Goal: Communication & Community: Answer question/provide support

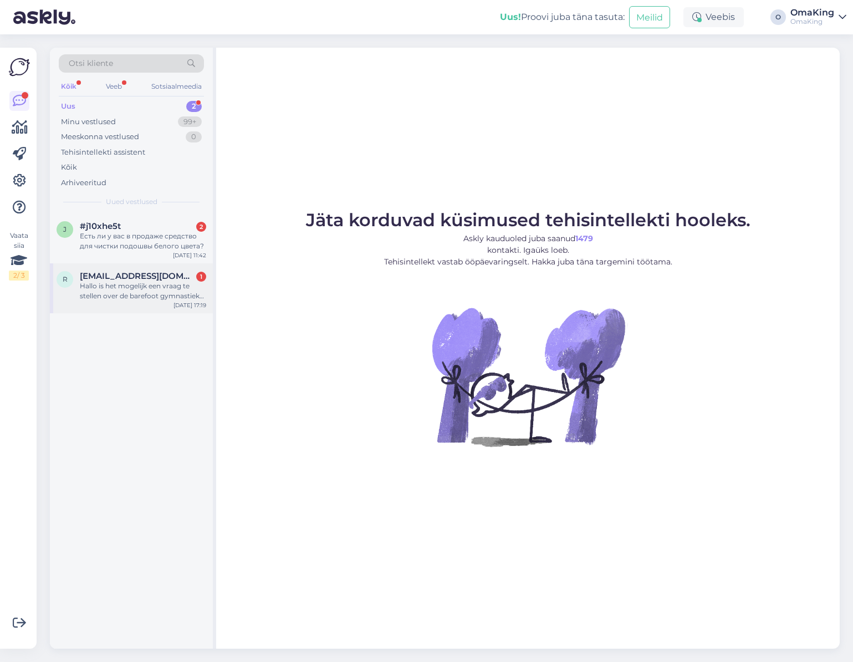
click at [138, 293] on font "Hallo is het mogelijk een vraag te stellen over de barefoot gymnastiek schoentj…" at bounding box center [142, 296] width 124 height 28
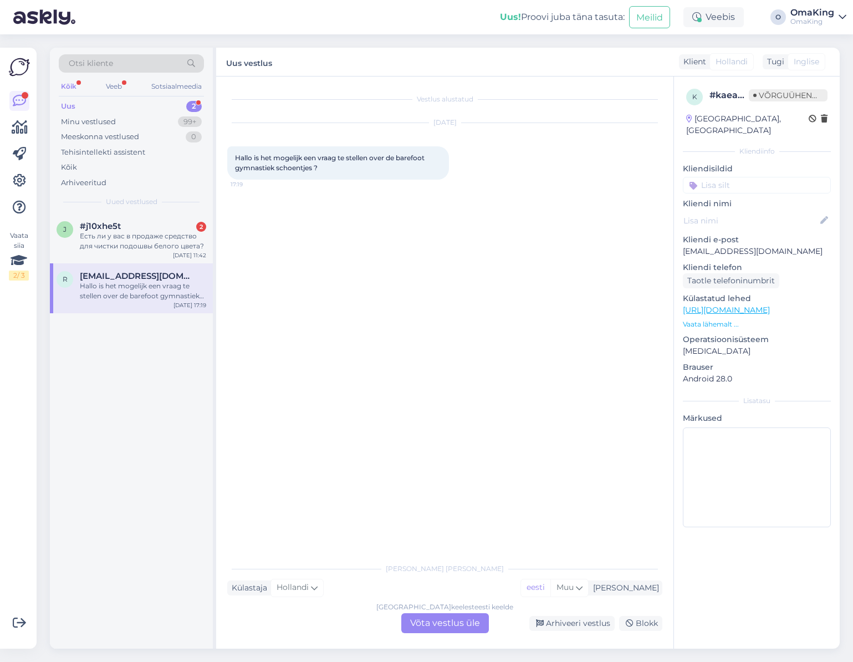
click at [424, 618] on font "Võta vestlus üle" at bounding box center [445, 622] width 70 height 11
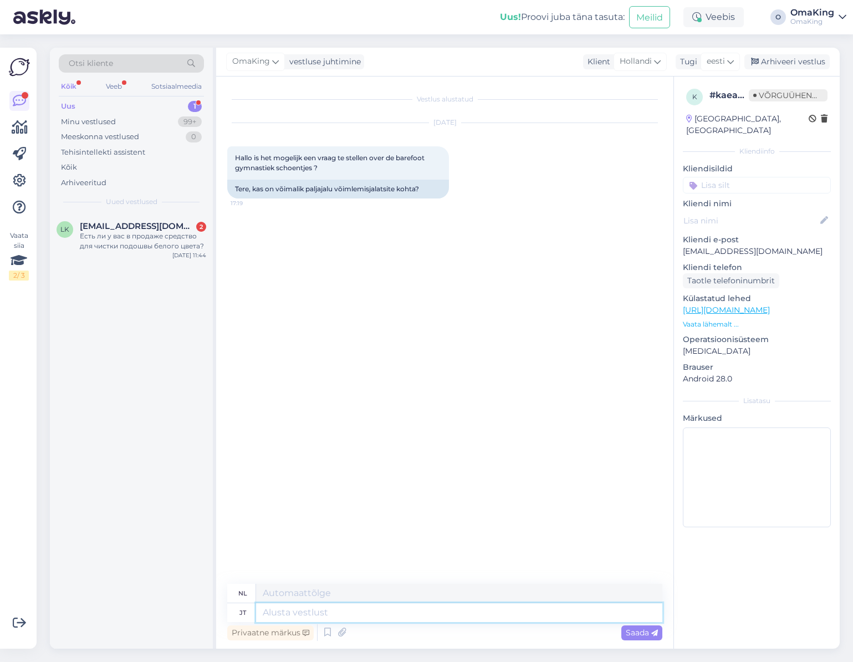
click at [297, 606] on textarea at bounding box center [459, 612] width 406 height 19
type textarea "Tere"
type textarea "Hallo"
type textarea "Tere, m"
type textarea "Hallo,"
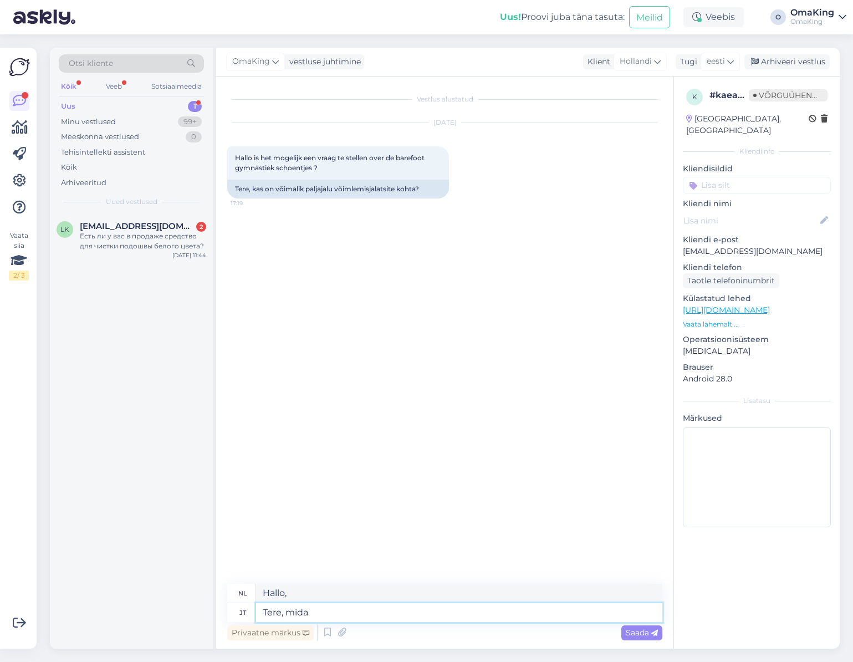
type textarea "Tere, mida s"
type textarea "Hallo, wat"
type textarea "Tere, mida soovite s"
type textarea "Hallo, wat wil je?"
type textarea "Tere, mida soovite seoses"
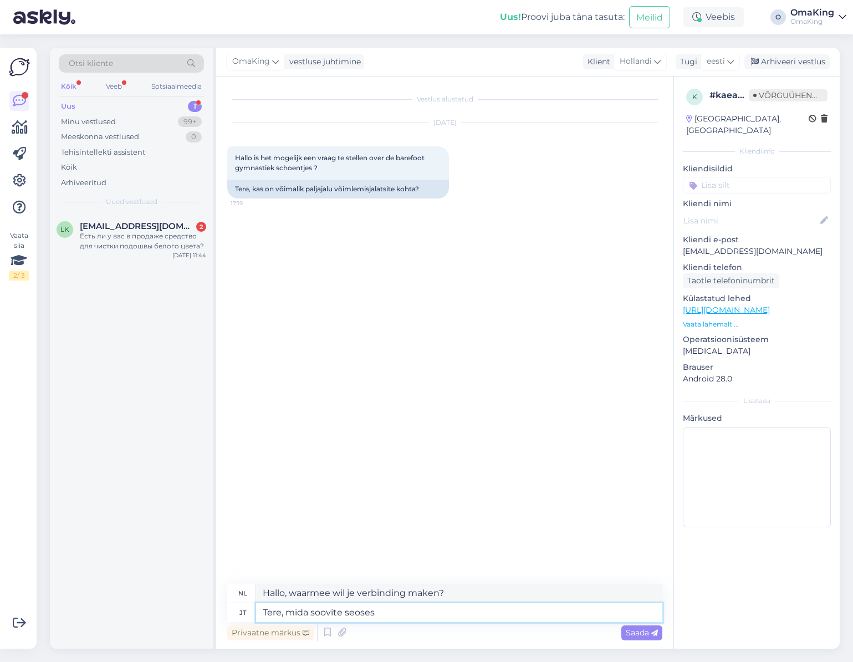
type textarea "Hallo, wat wil je met betrekking tot"
type textarea "Tere, mida soovite seoses jalatsite"
type textarea "Hallo, wat wilt u qua schoenen?"
type textarea "Tere, mida soovite seoses jalatsitega teada?"
type textarea "[PERSON_NAME], wat zou [PERSON_NAME] weten over schoenen?"
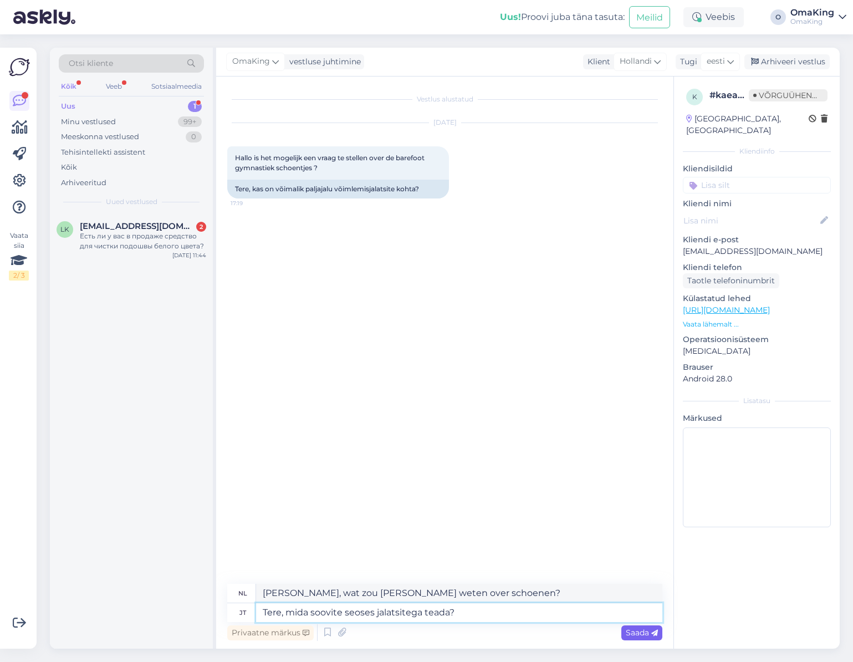
type textarea "Tere, mida soovite seoses jalatsitega teada?"
click at [638, 629] on font "Saada" at bounding box center [637, 632] width 23 height 10
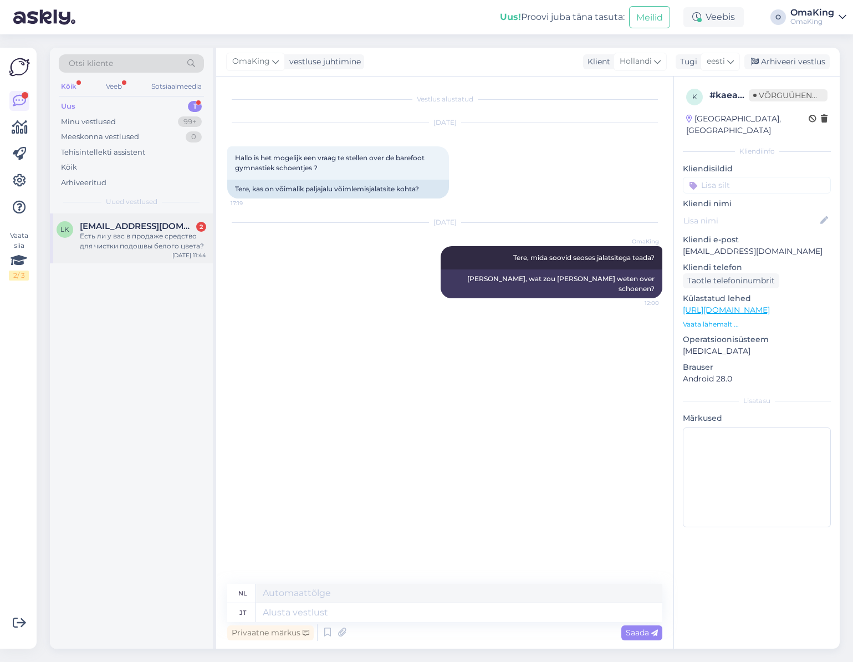
click at [137, 232] on font "Есть ли у вас в продаже средство для чистки подошвы белого цвета?" at bounding box center [142, 241] width 124 height 18
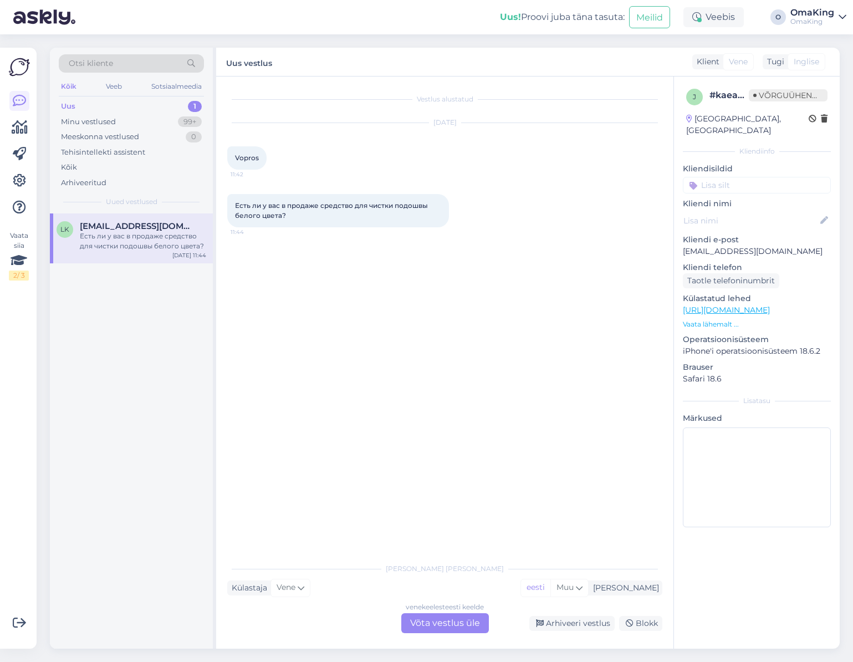
click at [427, 620] on font "Võta vestlus üle" at bounding box center [445, 622] width 70 height 11
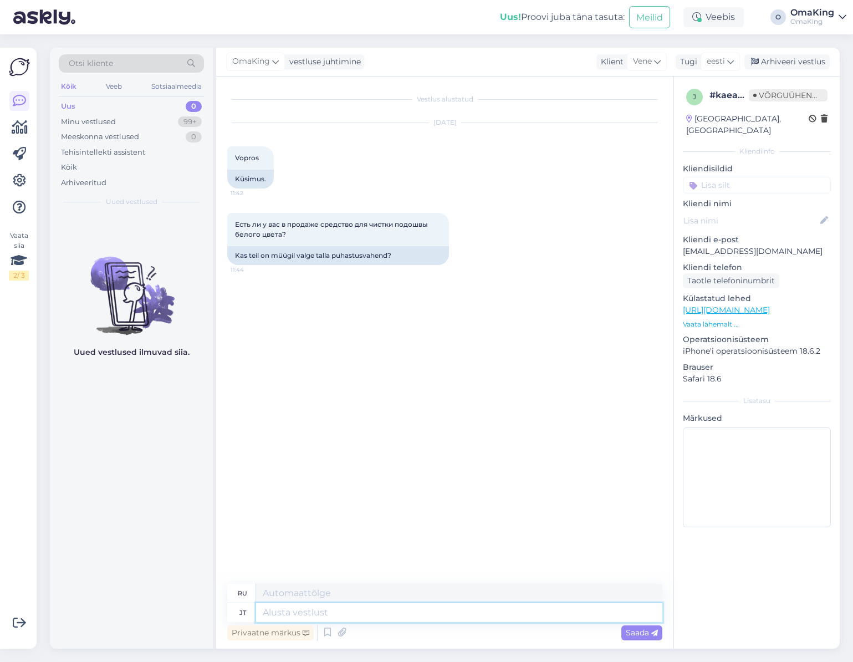
click at [280, 611] on textarea at bounding box center [459, 612] width 406 height 19
type textarea "T"
type textarea "Трр"
type textarea "Te"
type textarea "Т"
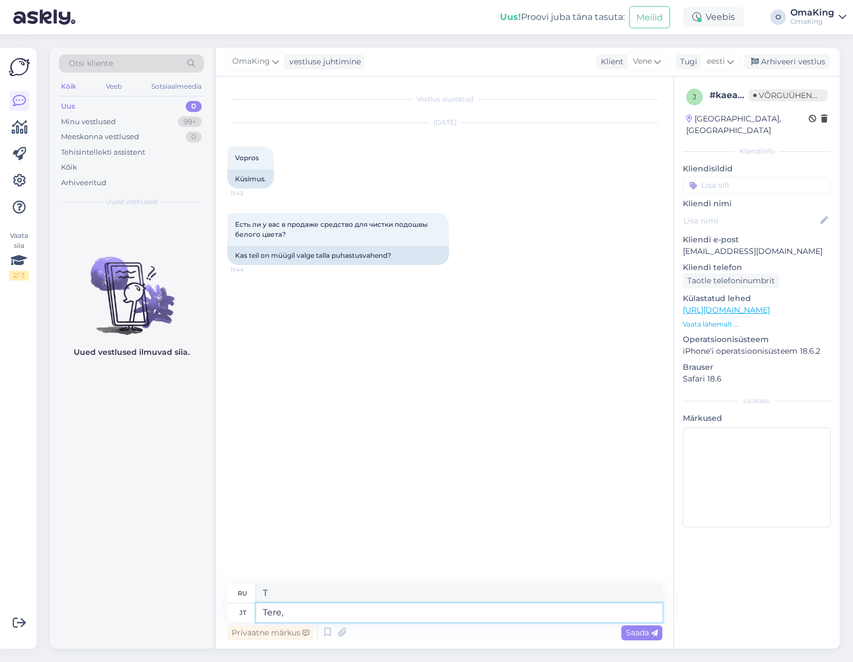
type textarea "Tere,"
type textarea "Привет,"
type textarea "Tere, tallapuhastuseks v"
type textarea "Здравствуйте, для чистки подошв"
type textarea "Tere, tallapuhastuseks vahendit p"
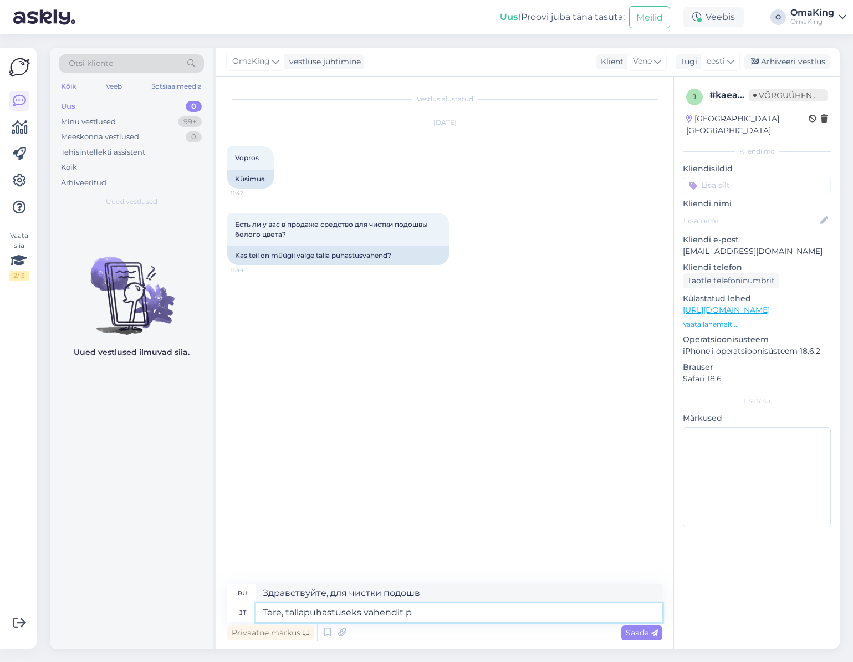
type textarea "Здравствуйте, средство для чистки подошв."
type textarea "Tere, tallapuhastuseks vahendit pole, ag"
type textarea "Здравствуйте, средства для чистки подошв нет."
type textarea "Tere, tallapuhastuseks vahendit pole, aga"
type textarea "Здравствуйте, средства для чистки подошв нет, но"
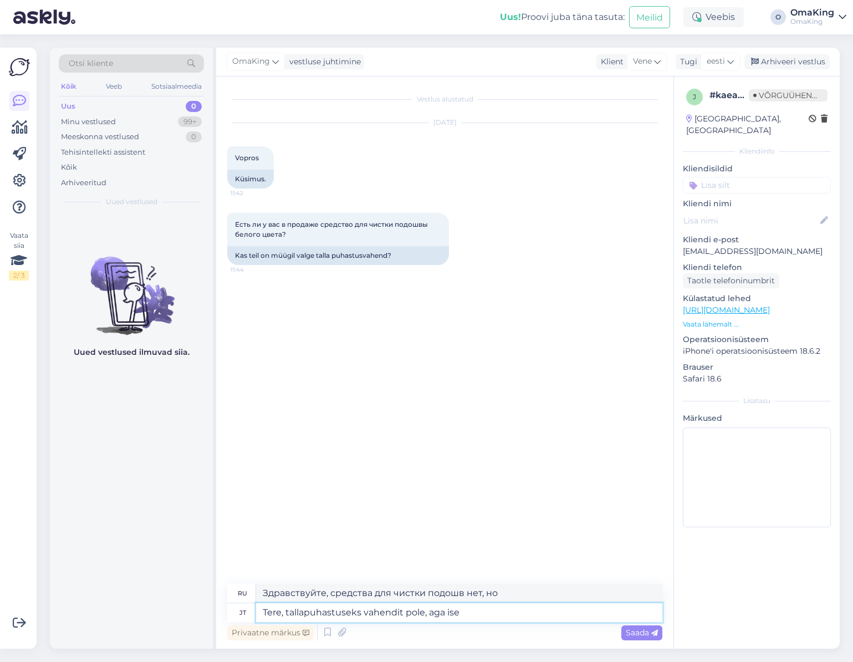
type textarea "Tere, tallapuhastuseks vahendit pole, aga ise o"
type textarea "Здравствуйте, средства для чистки подошв нет, но вы можете сделать это самостоя…"
type textarea "Tere, tallapuhastuseks vahendit pole, aga ise oleme"
type textarea "Здравствуйте, у нас нет средства для чистки подошв, но у нас есть"
type textarea "Tere, tallapuhastuseks vahendit pole, aga ise oleme tavakaubanduse"
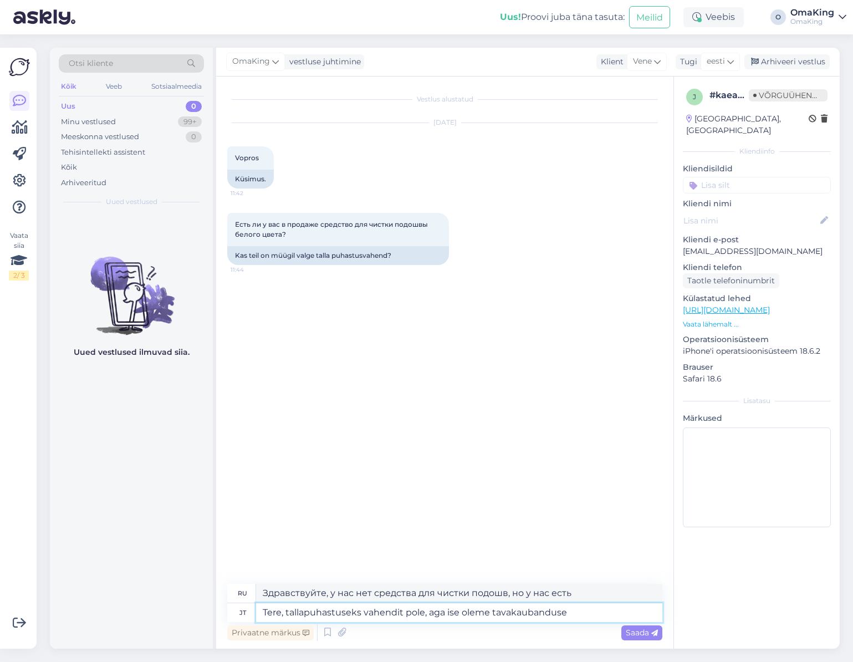
type textarea "Здравствуйте, у нас нет средства для чистки подошв, но мы являемся обычным розн…"
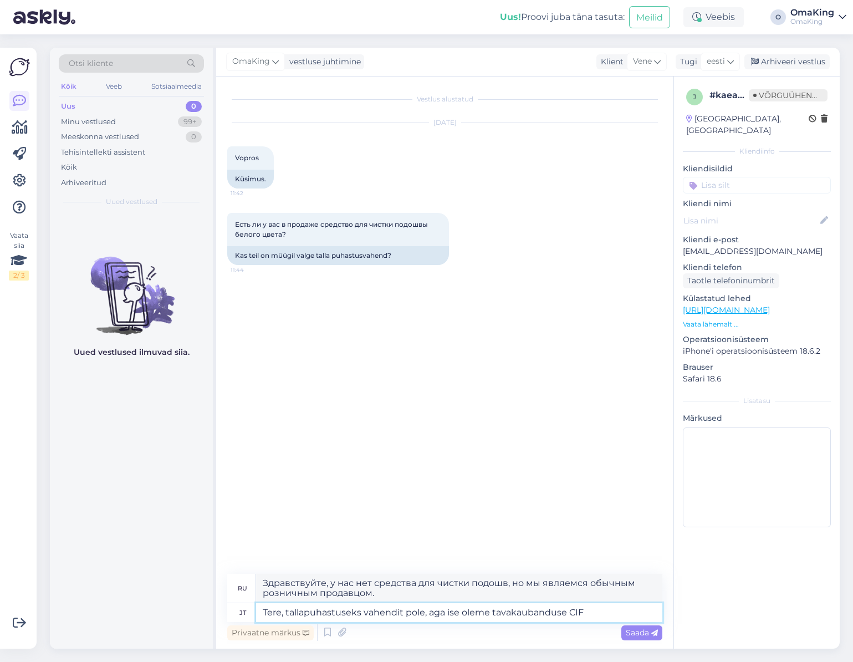
type textarea "Tere, tallapuhastuseks vahendit pole, aga ise oleme tavakaubanduse CIF"
type textarea "Здравствуйте, у нас нет средства для чистки подошв, но мы работаем на условиях …"
type textarea "Tere, tallapuhastuseks vahendit pole, aga ise oleme tavakaubanduse CIF kreemiga…"
type textarea "Здравствуйте, средства для чистки подошв нет, но мы используем обычный крем CIF."
type textarea "Tere, tallapuhastuseks vahendit pole, aga ise oleme tavakaubanduse CIF kreemiga…"
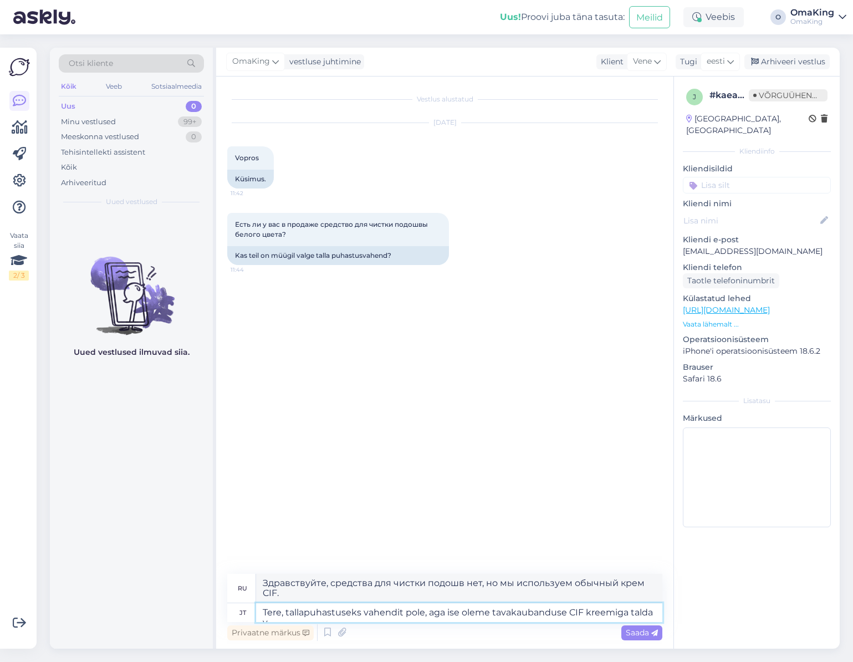
type textarea "Здравствуйте, средства для чистки подошв нет, но мы использовали обычный крем C…"
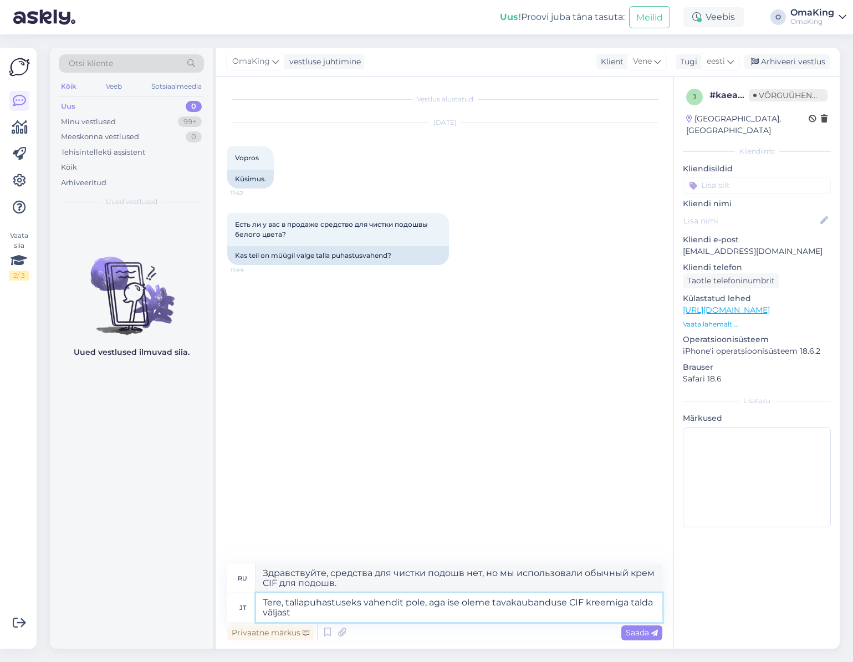
type textarea "Tere, tallapuhastuseks vahendit pole, aga ise oleme tavakaubanduse CIF kreemiga…"
type textarea "Здравствуйте, средства для чистки подошв нет, но мы использовали обычный крем C…"
type textarea "Tere, tallapuhastuseks vahendit pole, aga ise oleme tavakaubanduse CIF kreemiga…"
type textarea "Здравствуйте, средства для чистки подошв нет, но мы почистили внешнюю часть под…"
type textarea "Tere, tallapuhastuseks vahendit pole, aga ise oleme tavakaubanduse CIF kreemiga…"
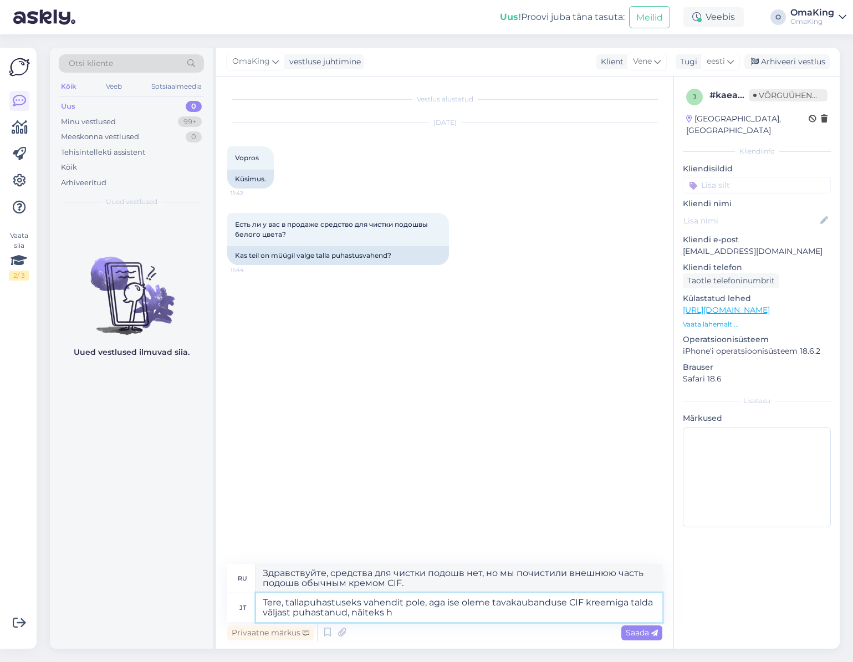
type textarea "Здравствуйте, средства для чистки подошв нет, но мы чистили внешнюю часть подош…"
type textarea "Tere, tallapuhastuseks vahendit pole, aga ise oleme tavakaubanduse CIF kreemiga…"
type textarea "Здравствуйте, средства для чистки подошв нет, но мы чистили внешнюю часть подош…"
type textarea "Tere, tallapuhastuseks vahendit pole, aga ise oleme tavakaubanduse CIF kreemiga…"
click at [636, 630] on font "Saada" at bounding box center [637, 632] width 23 height 10
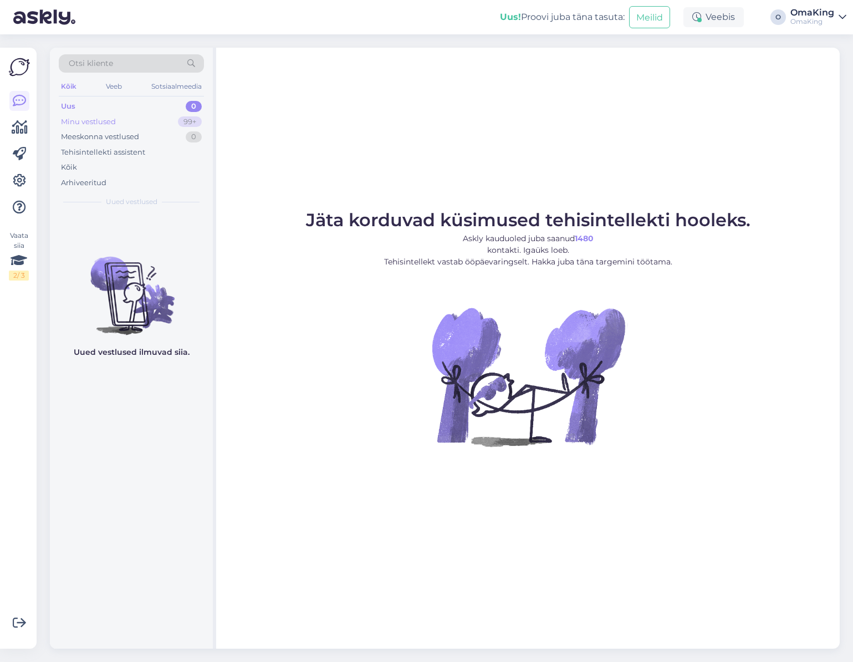
click at [94, 121] on font "Minu vestlused" at bounding box center [88, 121] width 55 height 9
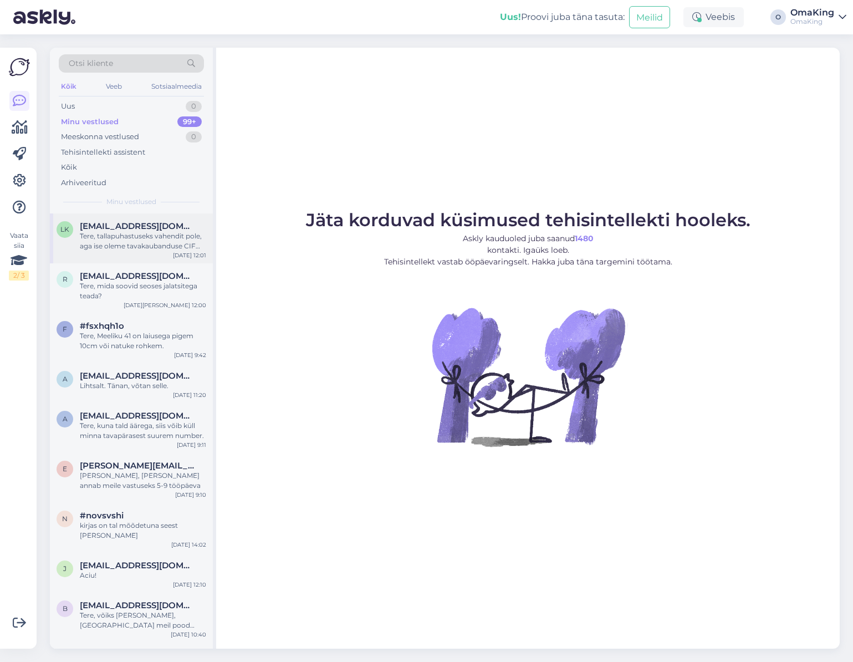
click at [128, 228] on font "[EMAIL_ADDRESS][DOMAIN_NAME]" at bounding box center [156, 226] width 152 height 11
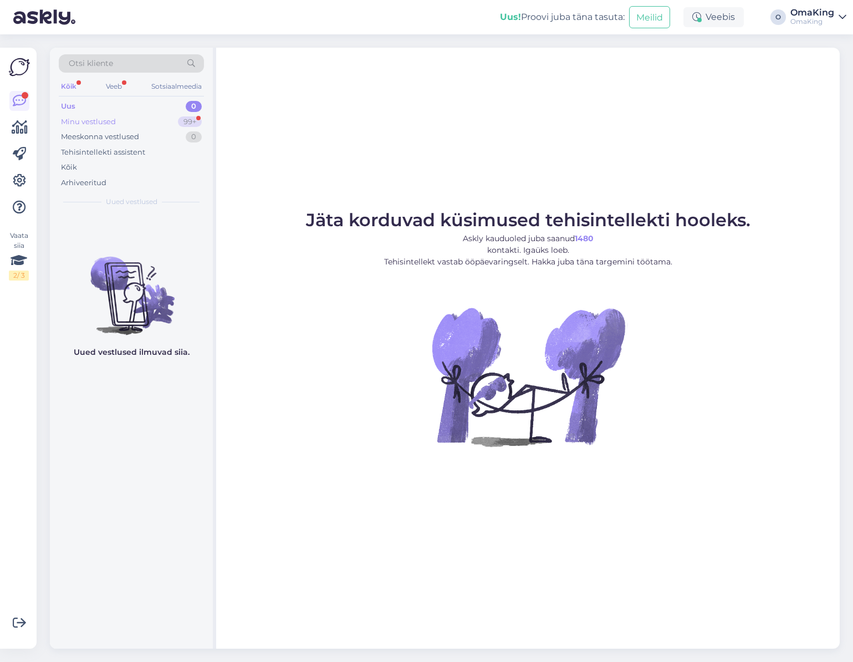
click at [102, 118] on font "Minu vestlused" at bounding box center [88, 121] width 55 height 9
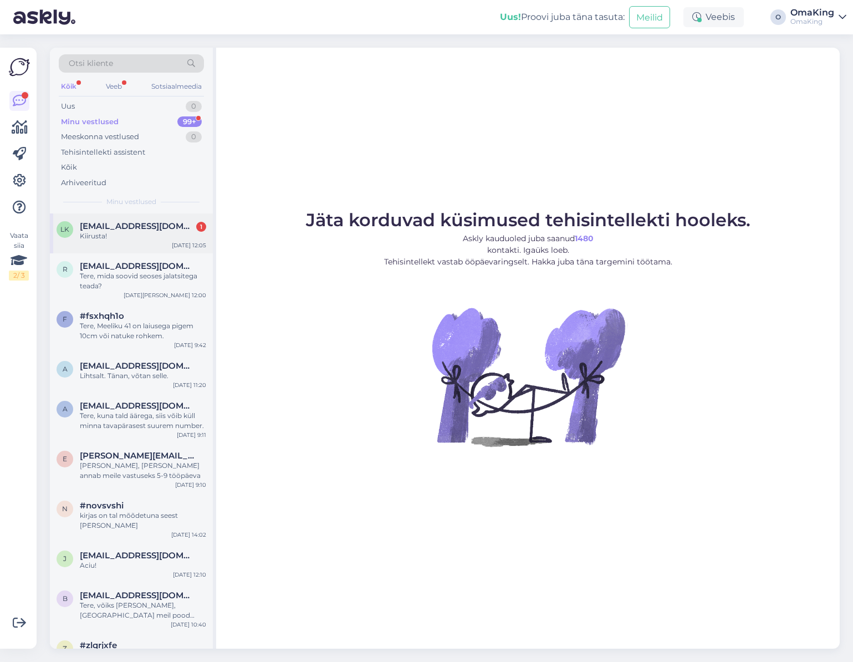
click at [100, 217] on div "lk [EMAIL_ADDRESS][DOMAIN_NAME] 1 Kiirusta! [DATE] 12:05" at bounding box center [131, 233] width 163 height 40
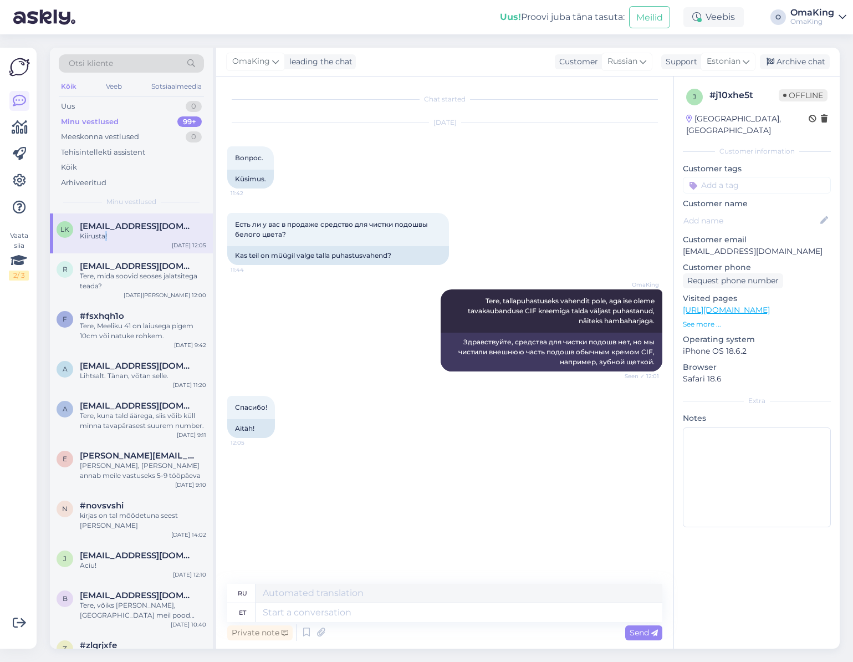
click at [105, 231] on div "Kiirusta!" at bounding box center [143, 236] width 126 height 10
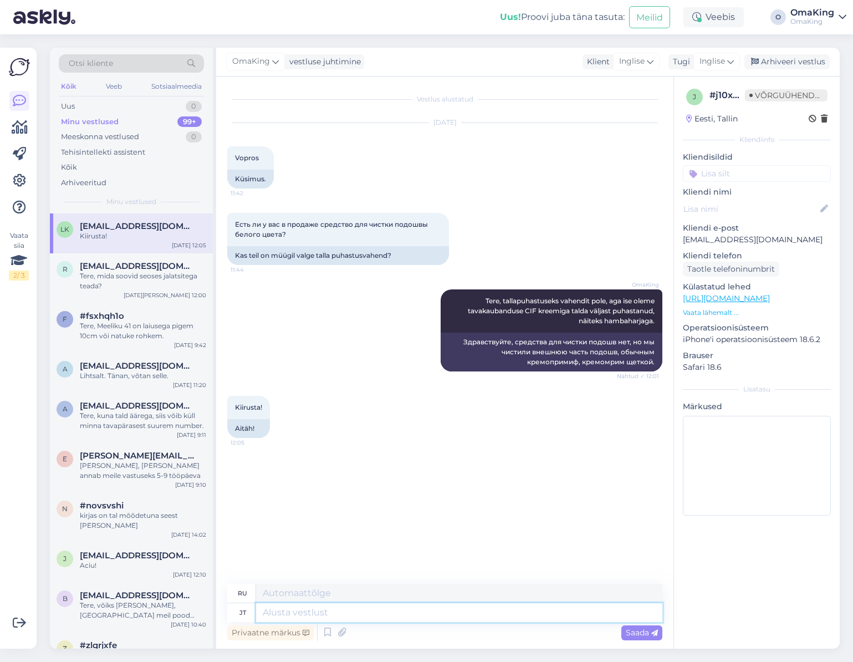
click at [289, 609] on textarea at bounding box center [459, 612] width 406 height 19
click at [116, 274] on font "Tere, mida soovid seoses jalatsitega teada?" at bounding box center [138, 281] width 117 height 18
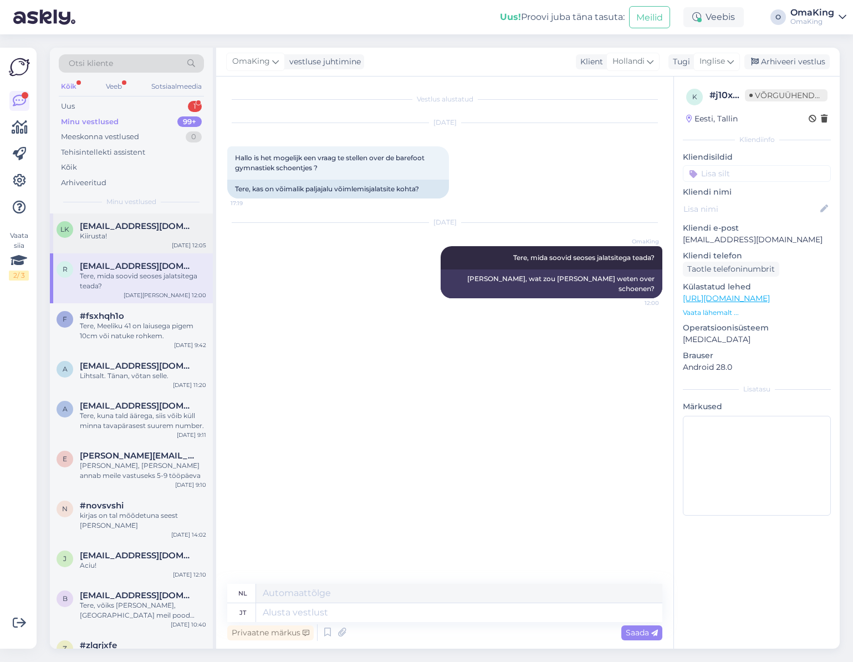
click at [113, 233] on div "Kiirusta!" at bounding box center [143, 236] width 126 height 10
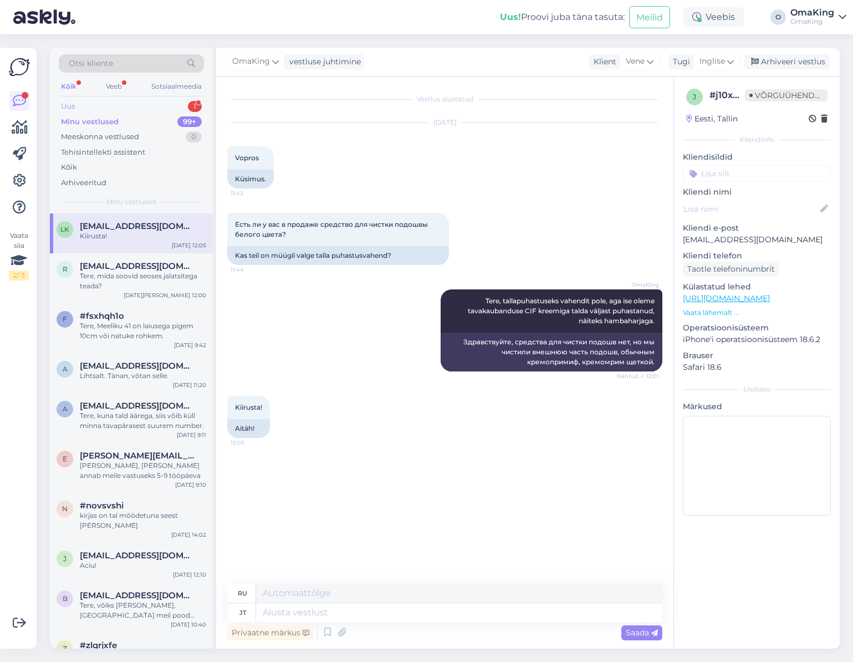
click at [71, 108] on font "Uus" at bounding box center [68, 105] width 14 height 9
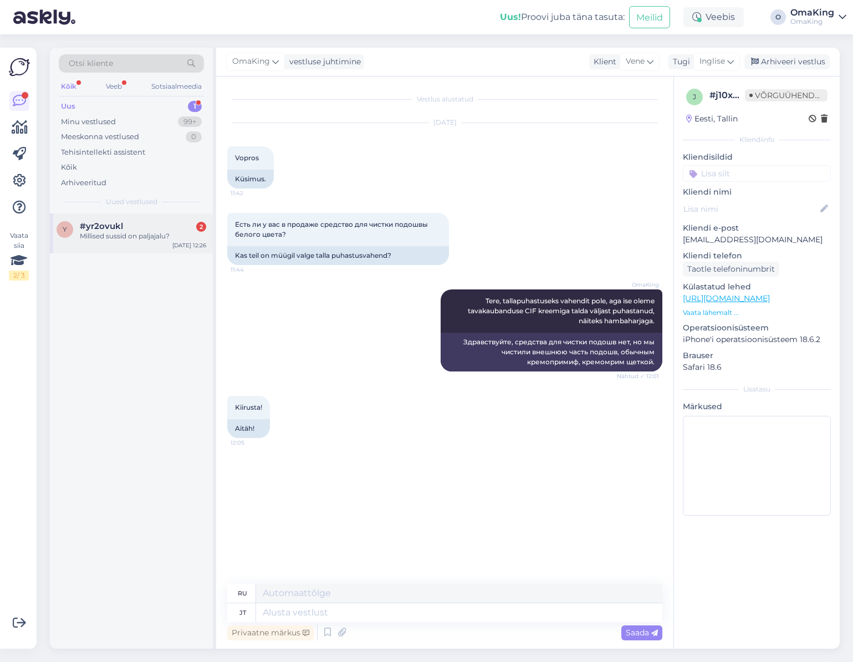
click at [119, 223] on font "#yr2ovukl" at bounding box center [101, 226] width 43 height 11
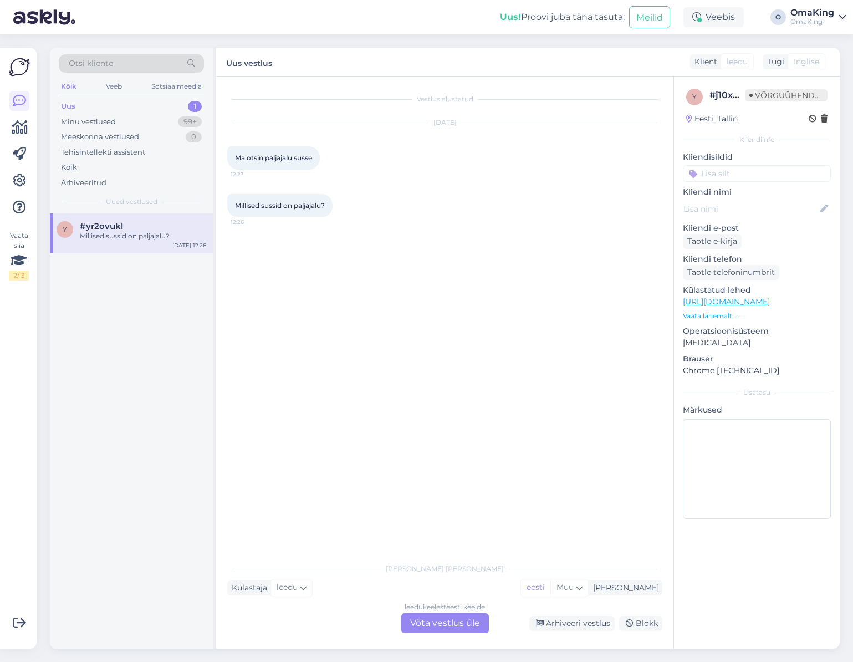
click at [429, 620] on font "Võta vestlus üle" at bounding box center [445, 622] width 70 height 11
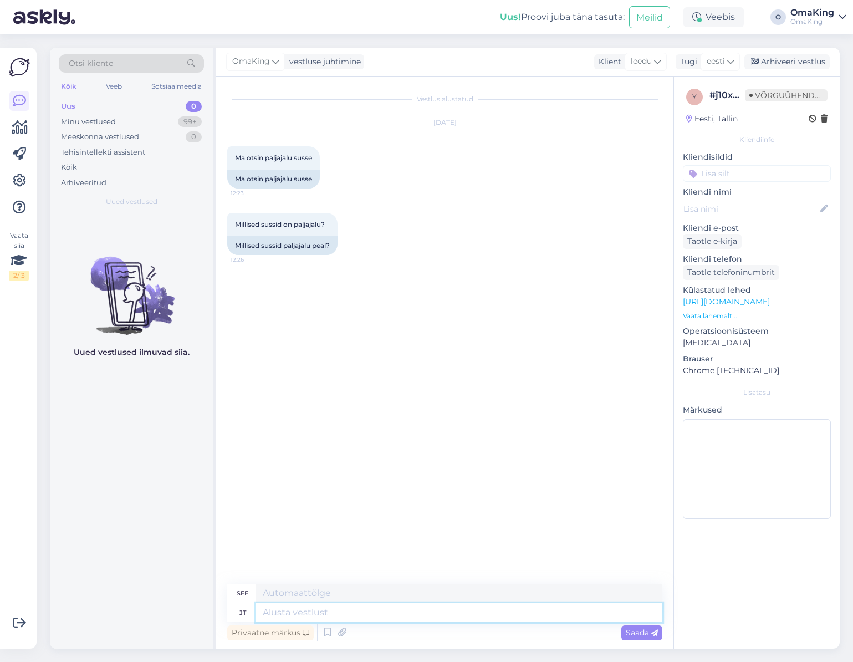
click at [273, 613] on textarea at bounding box center [459, 612] width 406 height 19
type textarea "Tere"
type textarea "Sveiki"
type textarea "Tere,"
type textarea "Sveiki,"
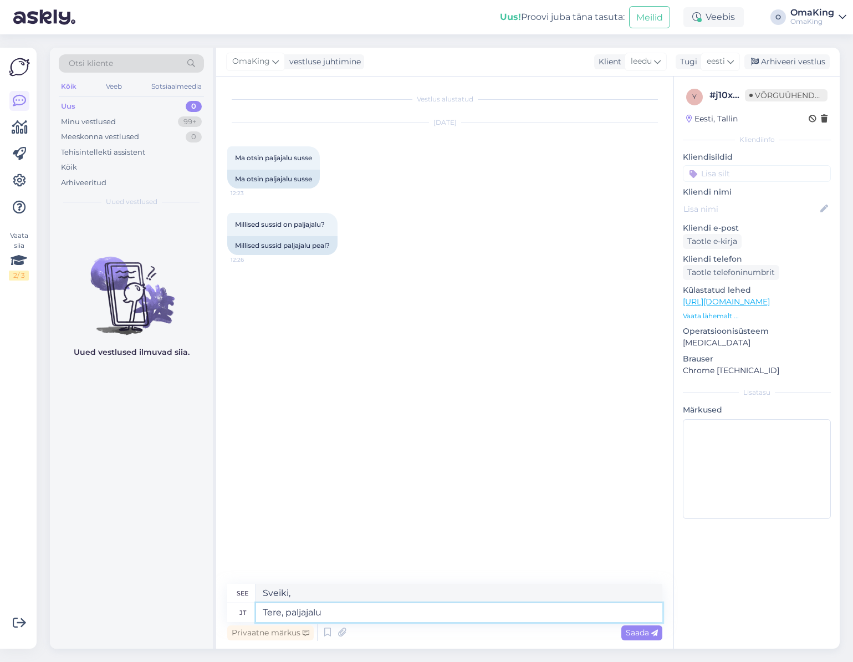
type textarea "Tere, paljajalu"
type textarea "Sveiki, basomis"
type textarea "Tere, paljajalu sussid"
type textarea "Sveiki, basomis šlepetėmis"
type textarea "Tere, paljajalu sussid on me"
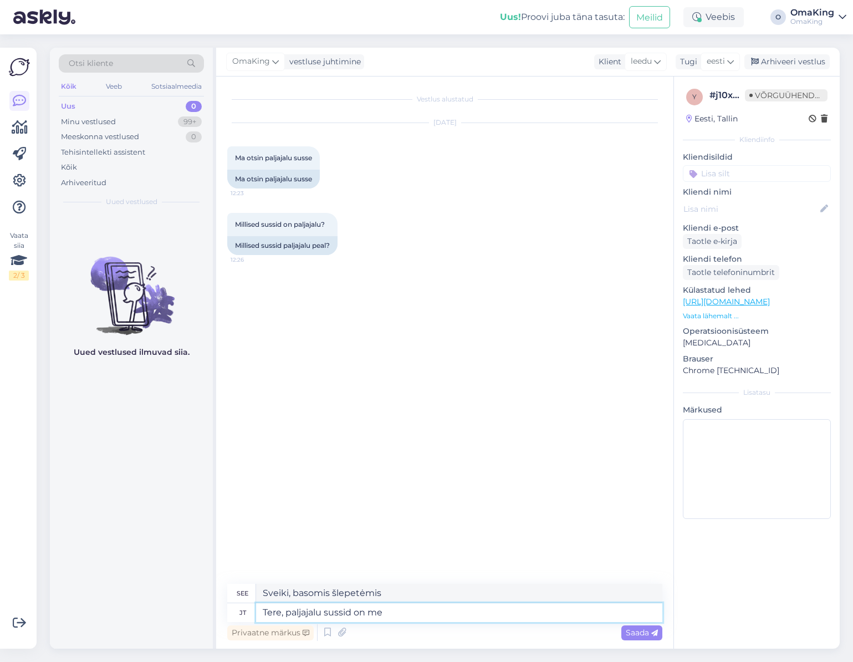
type textarea "Sveiki, basos šlepetės yra"
type textarea "Tere, paljajalu sussid on meil i"
type textarea "Sveiki, turime basas šlepetes."
type textarea "Tere, paljajalu sussid on meil ilusti"
type textarea "Sveiki, turime gražias basas šlepetes."
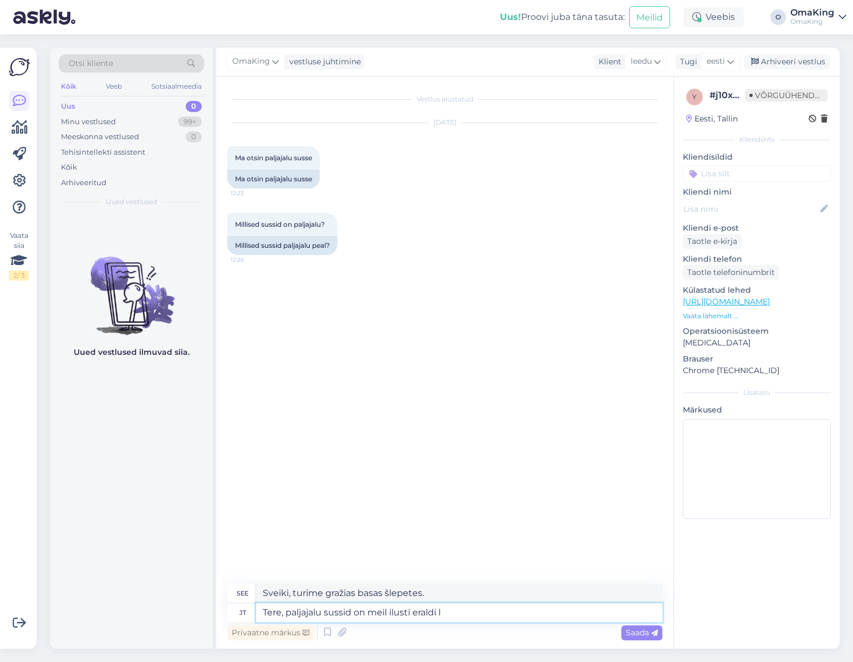
type textarea "Tere, paljajalu sussid on meil ilusti eraldi le"
type textarea "Sveiki, basas šlepetes turime atskirai."
type textarea "Tere, paljajalu sussid on meil ilusti eraldi lehel."
type textarea "Sveiki, basas šlepetes turime atskirame puslapyje."
paste textarea "[URL][DOMAIN_NAME]"
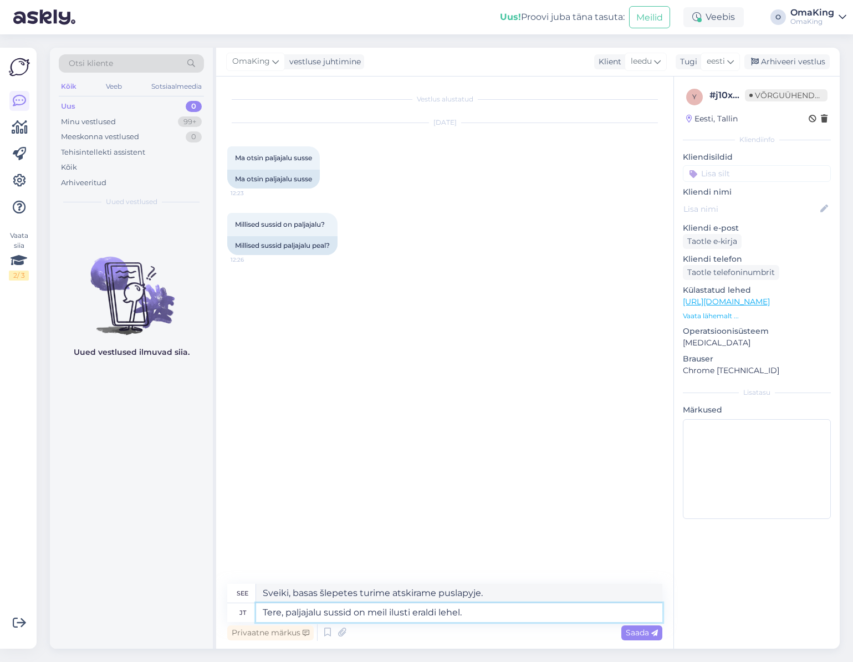
type textarea "Tere, paljajalu sussid on meil ilusti eraldi lehel. [URL][DOMAIN_NAME]"
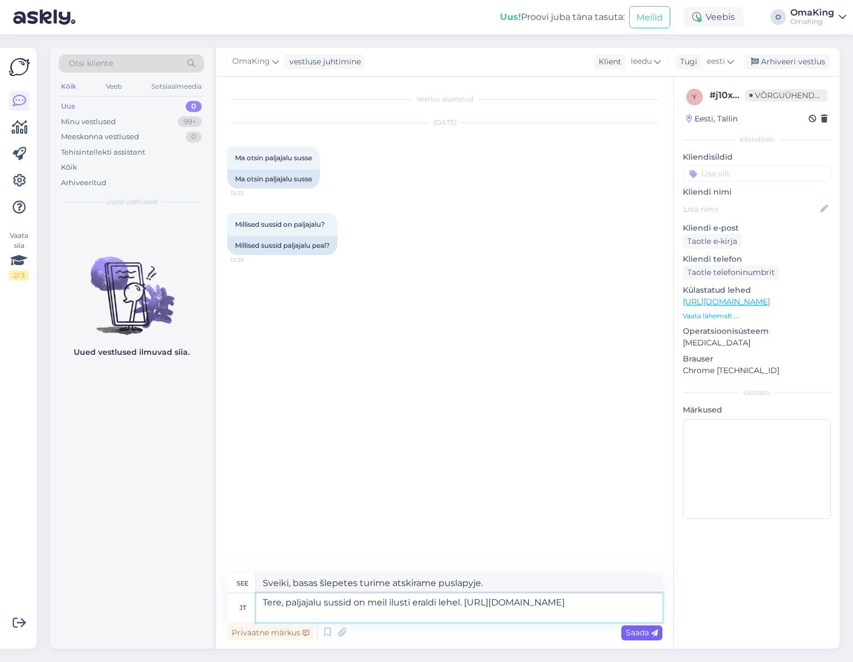
type textarea "Sveiki, basas šlepetes turime atskirame puslapyje. [URL][DOMAIN_NAME]"
type textarea "Tere, paljajalu sussid on meil ilusti eraldi lehel. [URL][DOMAIN_NAME]"
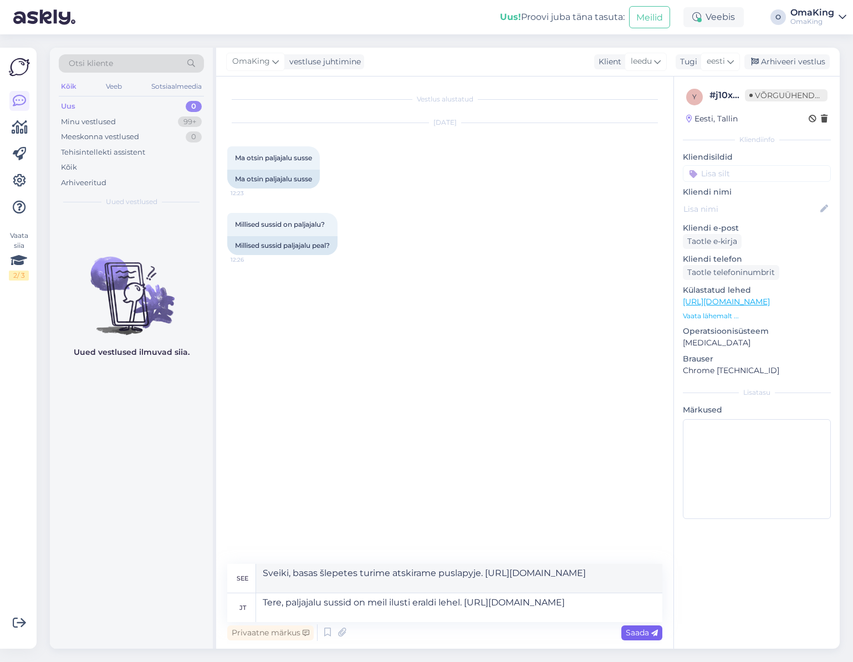
click at [635, 631] on font "Saada" at bounding box center [637, 632] width 23 height 10
